Goal: Task Accomplishment & Management: Complete application form

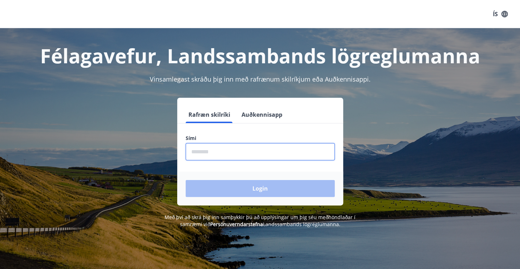
click at [197, 150] on input "phone" at bounding box center [259, 151] width 149 height 17
type input "********"
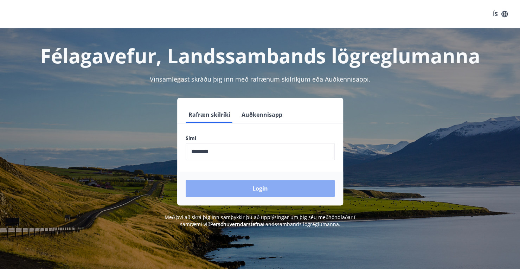
click at [260, 185] on button "Login" at bounding box center [259, 188] width 149 height 17
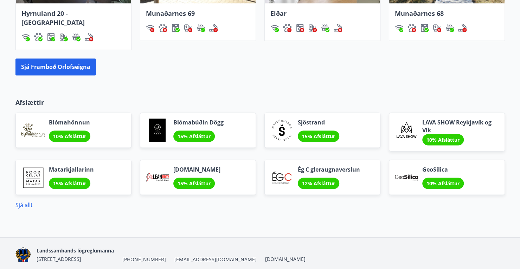
scroll to position [609, 0]
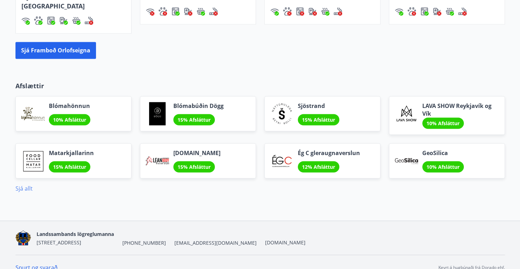
click at [27, 184] on link "Sjá allt" at bounding box center [23, 188] width 17 height 8
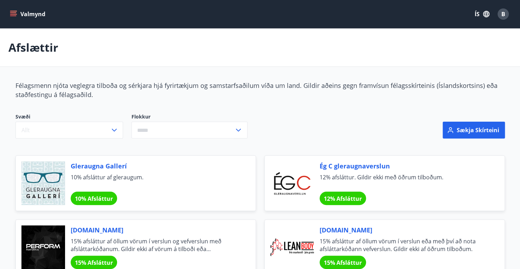
drag, startPoint x: 279, startPoint y: 9, endPoint x: 148, endPoint y: 31, distance: 132.8
click at [148, 31] on div "Afslættir" at bounding box center [260, 47] width 520 height 38
click at [12, 14] on icon "menu" at bounding box center [13, 14] width 7 height 7
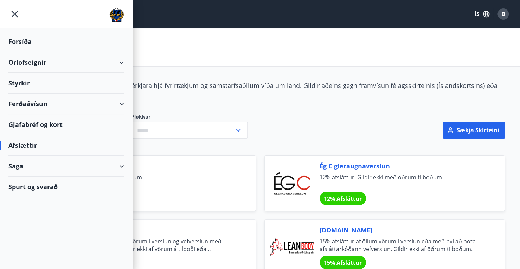
click at [44, 123] on div "Gjafabréf og kort" at bounding box center [66, 124] width 116 height 21
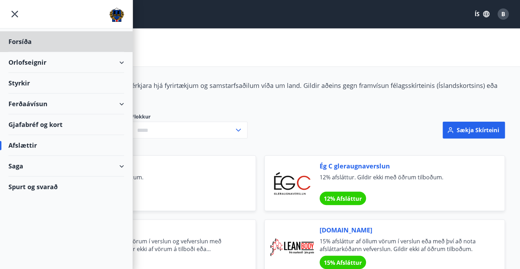
click at [18, 80] on div "Styrkir" at bounding box center [66, 83] width 116 height 21
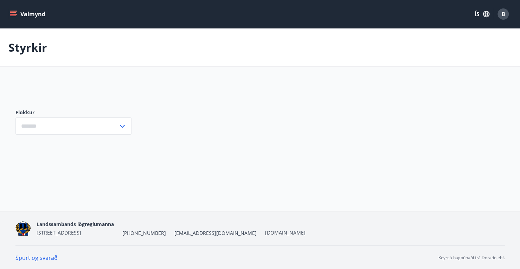
type input "***"
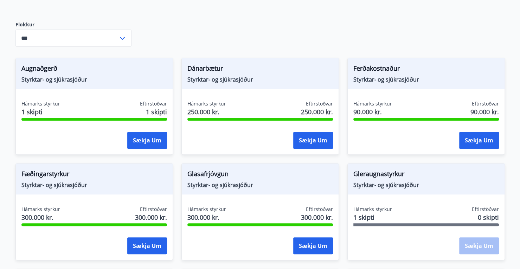
scroll to position [88, 0]
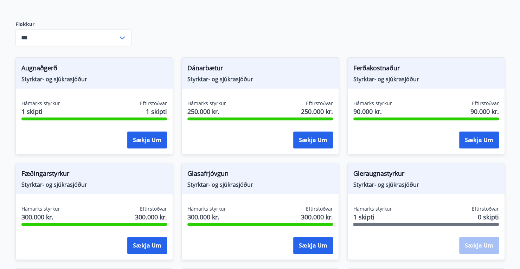
click at [50, 77] on span "Styrktar- og sjúkrasjóður" at bounding box center [93, 79] width 145 height 8
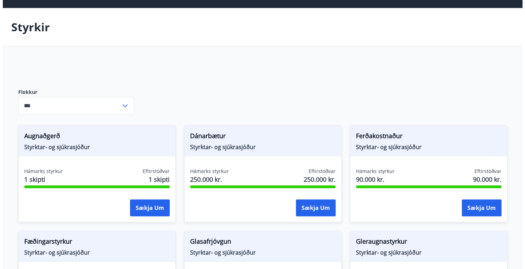
scroll to position [20, 0]
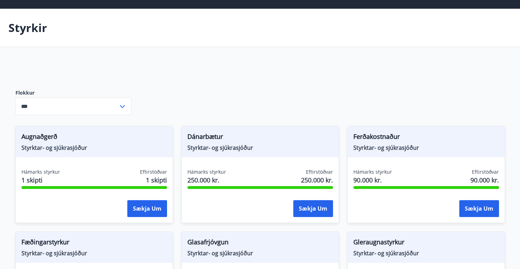
click at [48, 139] on span "Augnaðgerð" at bounding box center [93, 138] width 145 height 12
click at [148, 211] on button "Sækja um" at bounding box center [147, 208] width 40 height 17
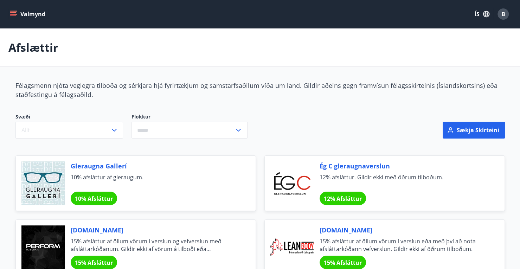
click at [13, 13] on icon "menu" at bounding box center [13, 12] width 6 height 1
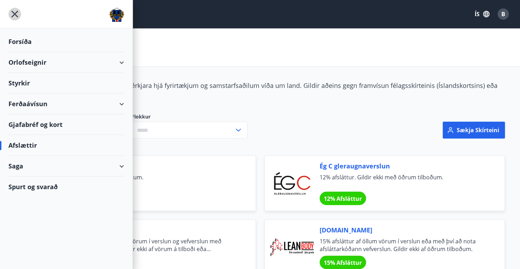
click at [14, 11] on icon "menu" at bounding box center [14, 14] width 13 height 13
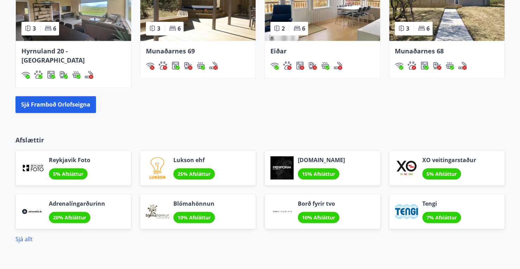
scroll to position [550, 0]
